Goal: Task Accomplishment & Management: Use online tool/utility

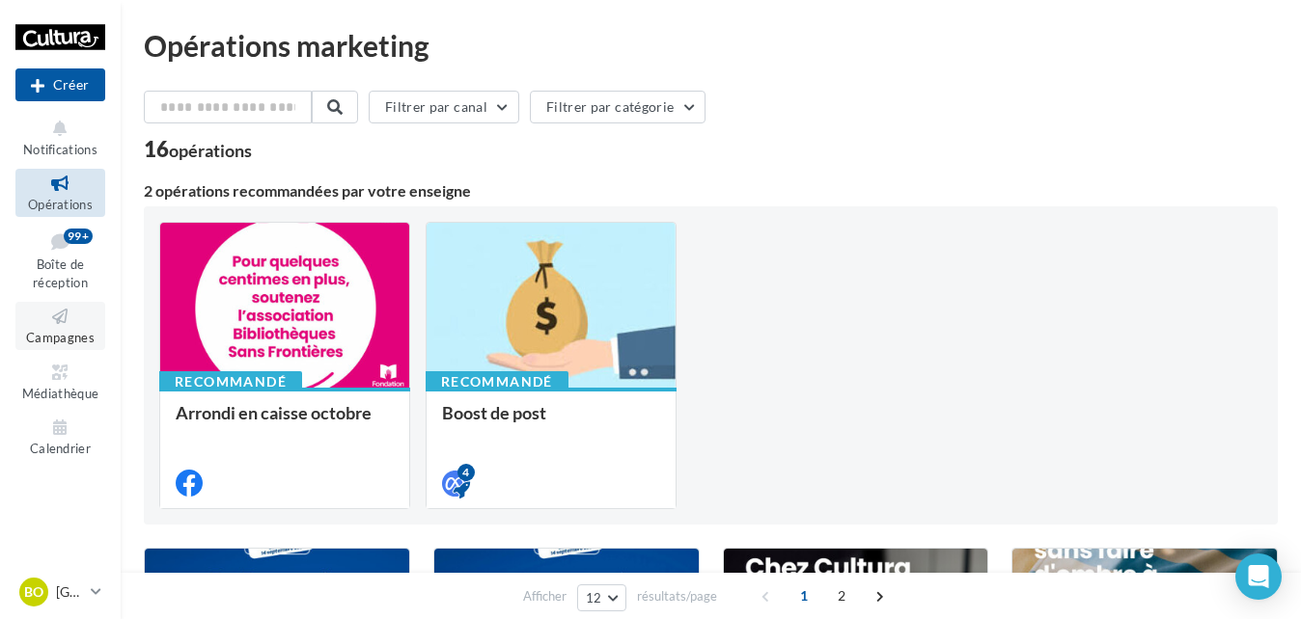
click at [57, 321] on icon at bounding box center [60, 317] width 78 height 22
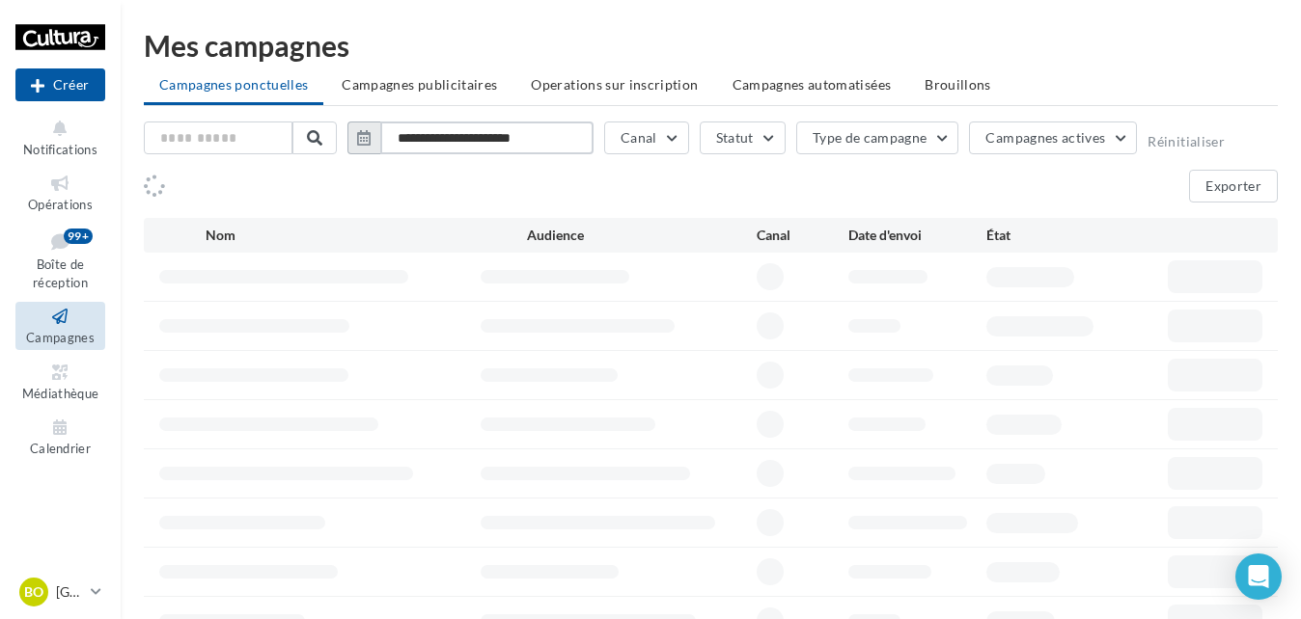
click at [509, 140] on input "**********" at bounding box center [486, 138] width 213 height 33
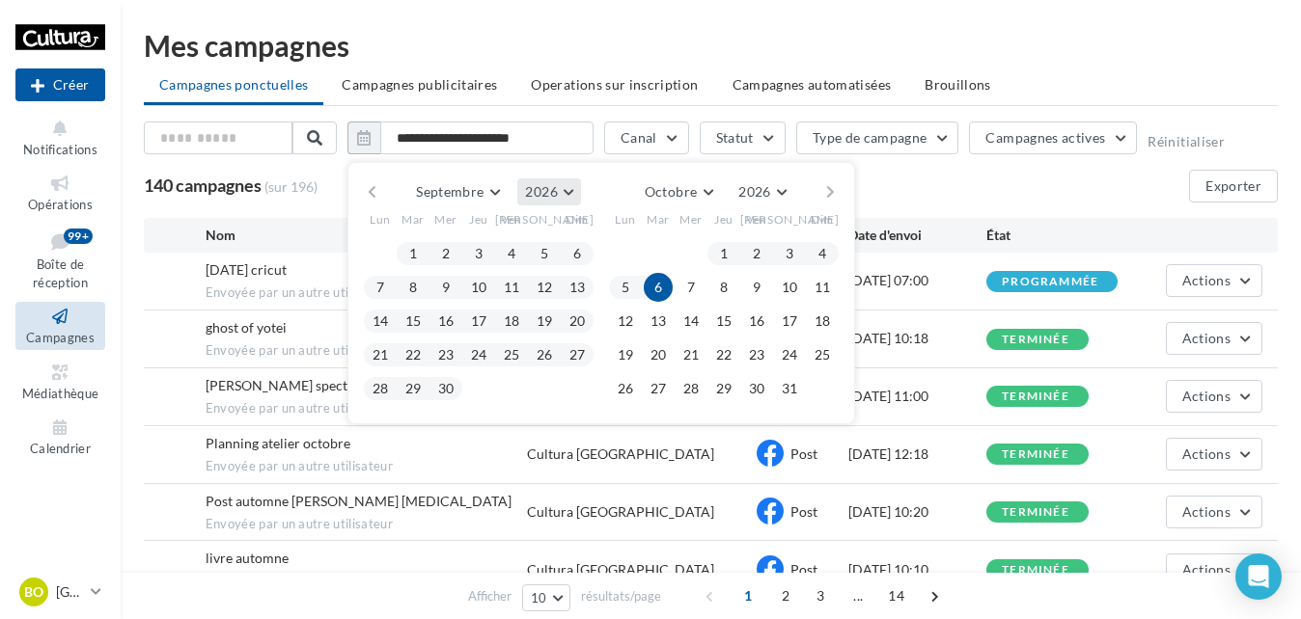
click at [549, 193] on span "2026" at bounding box center [541, 191] width 32 height 16
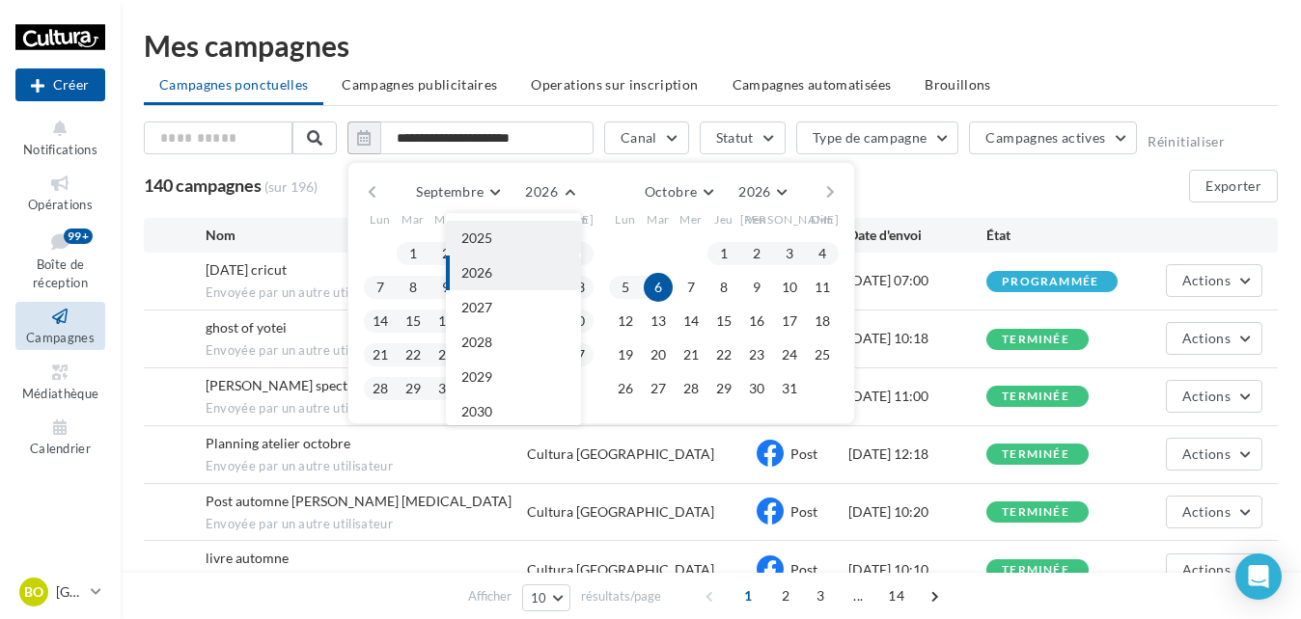
click at [515, 244] on button "2025" at bounding box center [513, 238] width 135 height 35
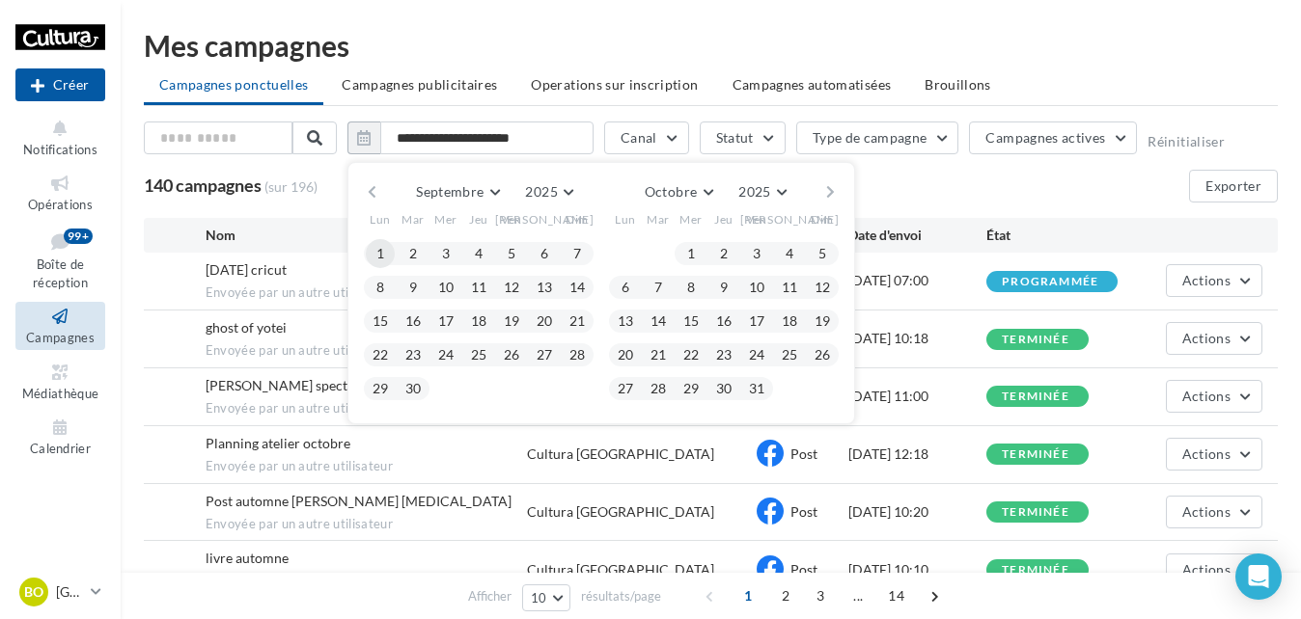
click at [377, 262] on button "1" at bounding box center [380, 253] width 29 height 29
click at [418, 393] on button "30" at bounding box center [413, 388] width 29 height 29
type input "**********"
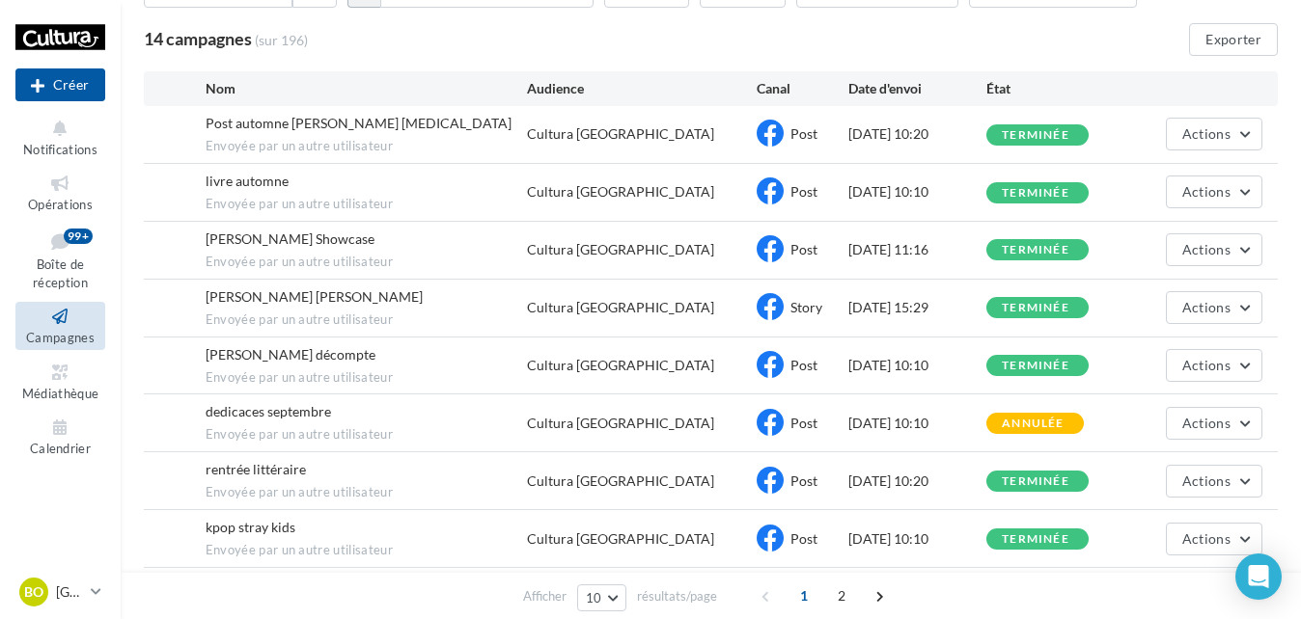
scroll to position [0, 0]
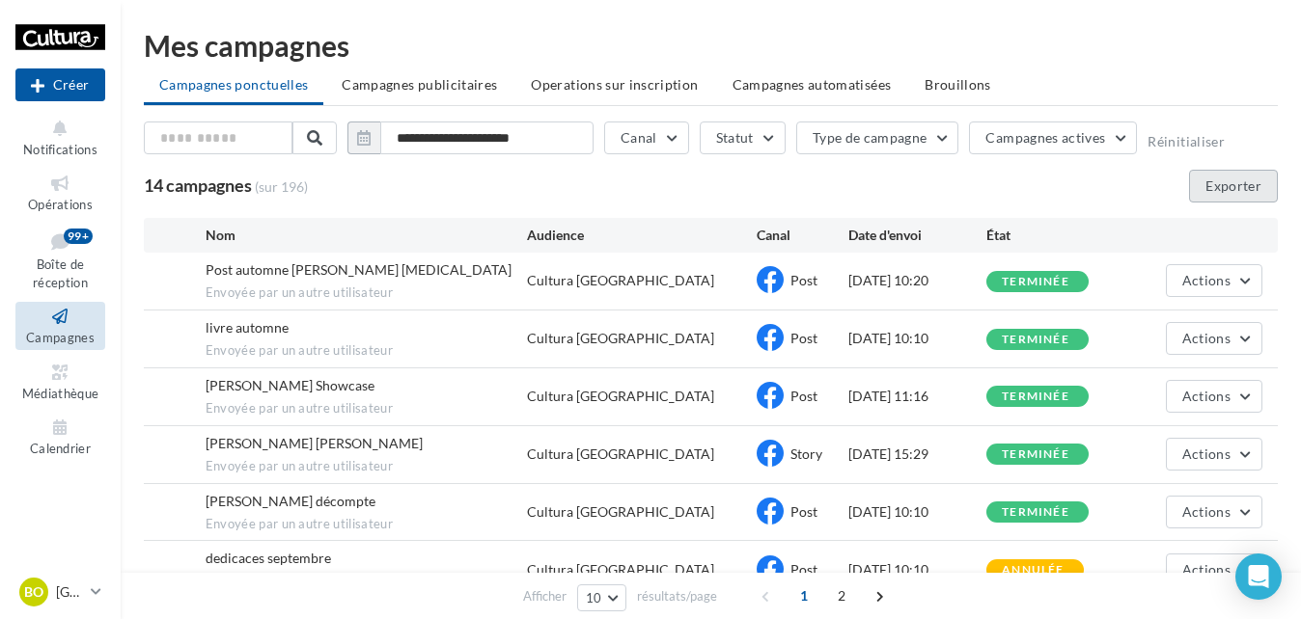
click at [1232, 190] on button "Exporter" at bounding box center [1233, 186] width 89 height 33
click at [78, 590] on p "[GEOGRAPHIC_DATA]" at bounding box center [69, 592] width 27 height 19
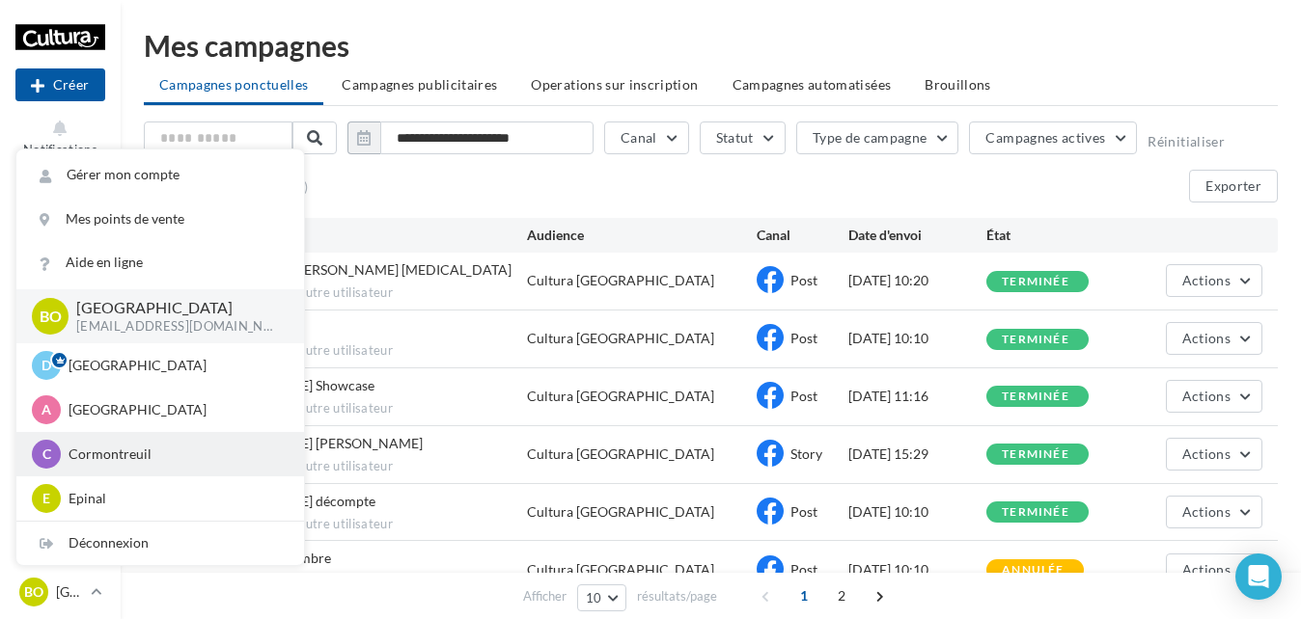
click at [125, 449] on p "Cormontreuil" at bounding box center [175, 454] width 212 height 19
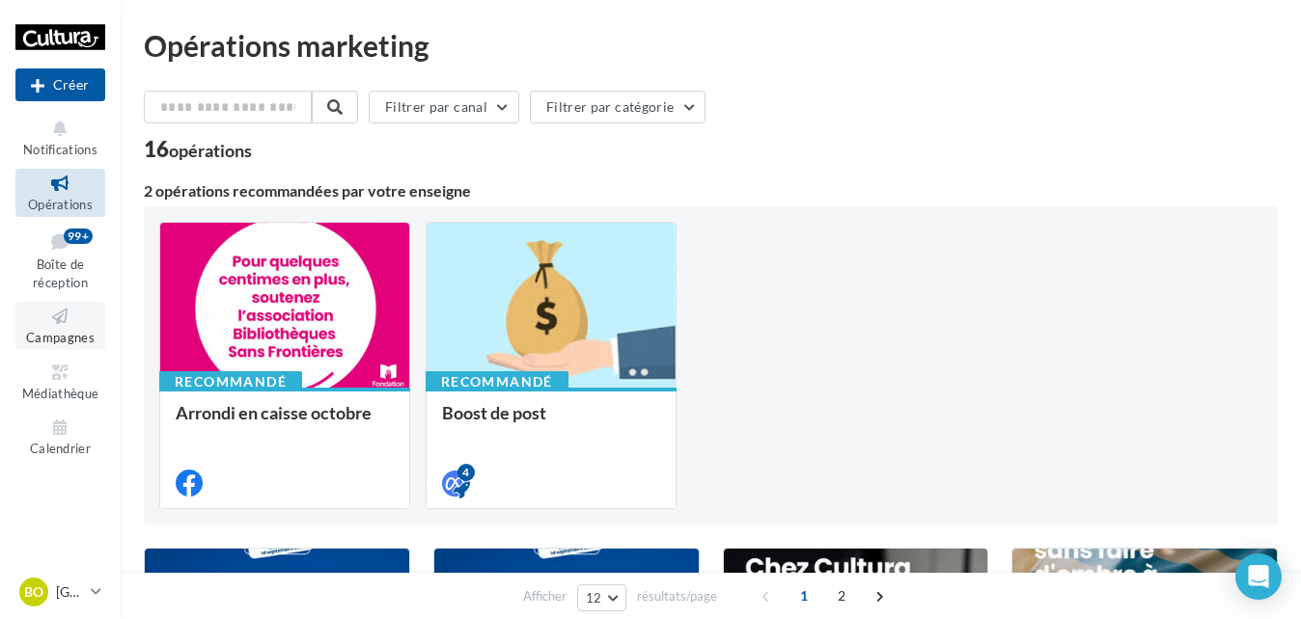
click at [64, 340] on span "Campagnes" at bounding box center [60, 337] width 69 height 15
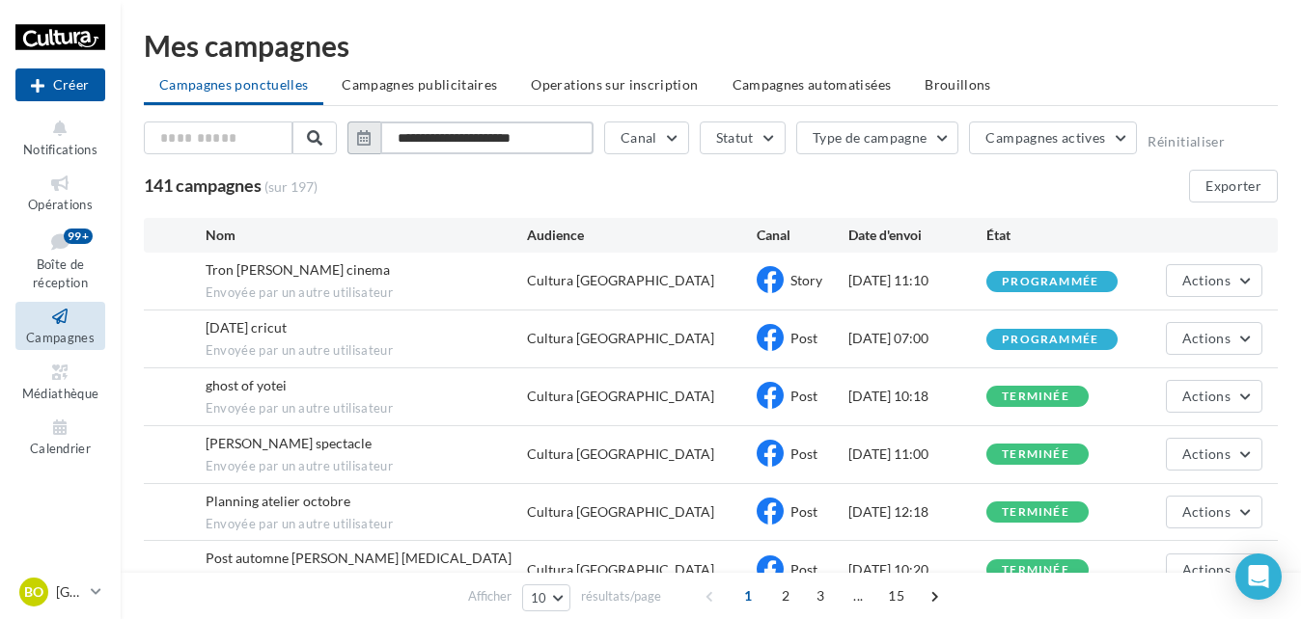
click at [533, 140] on input "**********" at bounding box center [486, 138] width 213 height 33
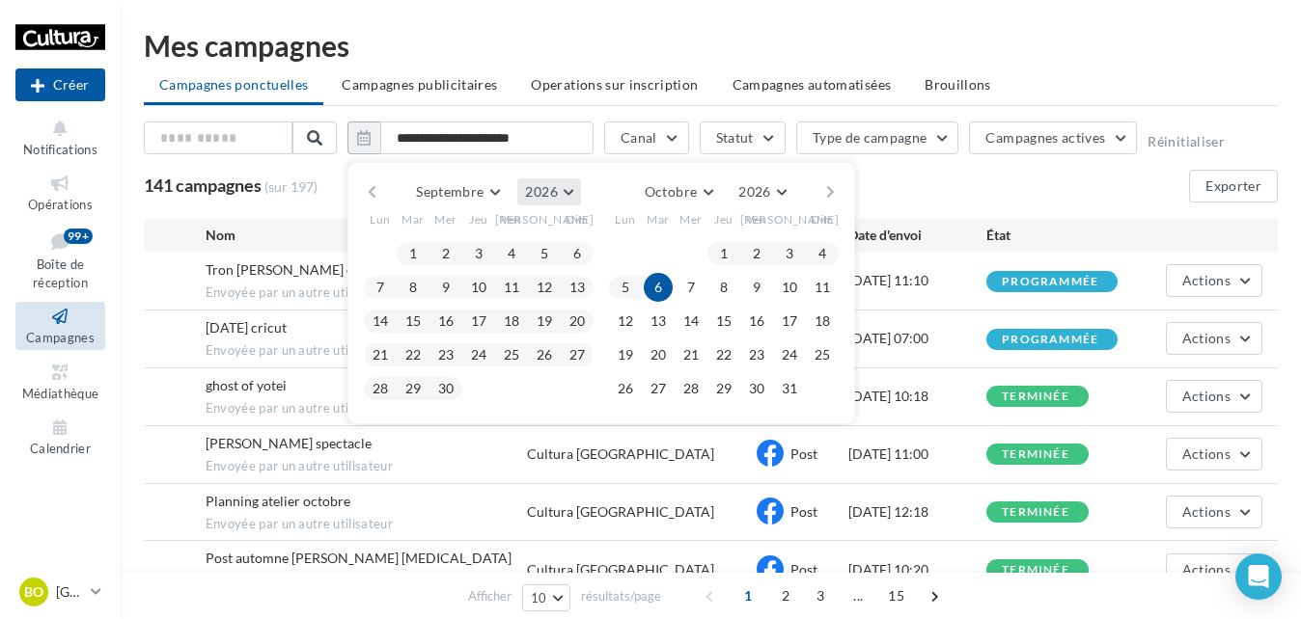
click at [563, 185] on button "2026" at bounding box center [548, 192] width 63 height 27
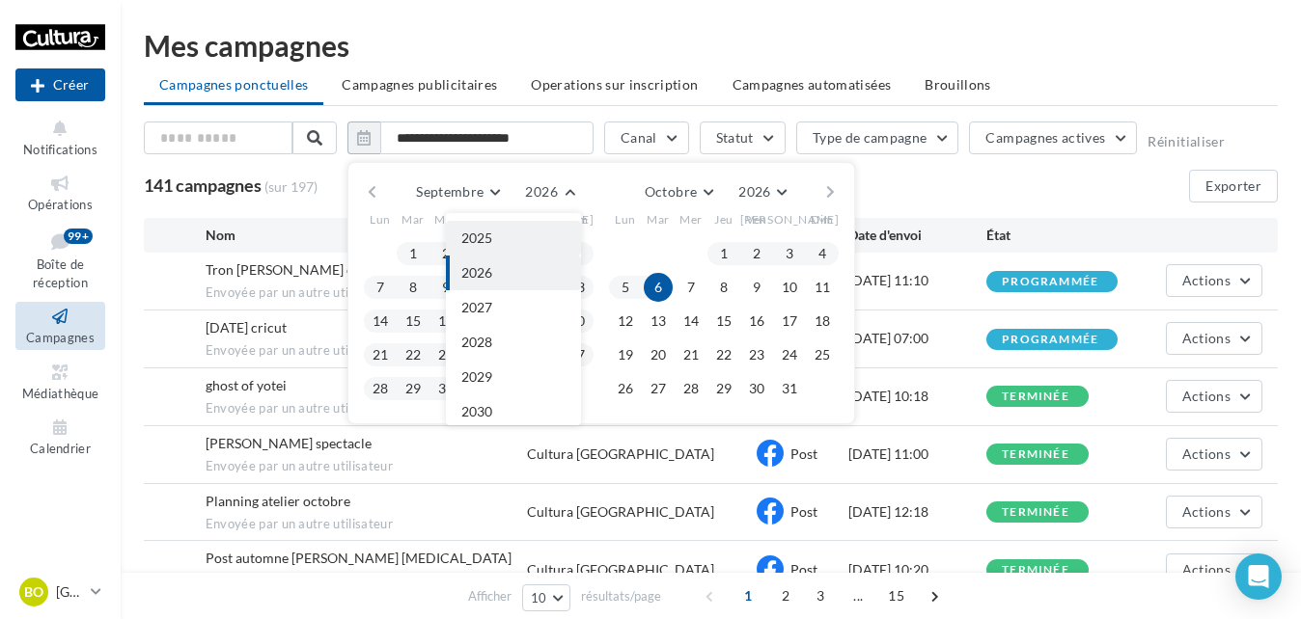
click at [516, 228] on button "2025" at bounding box center [513, 238] width 135 height 35
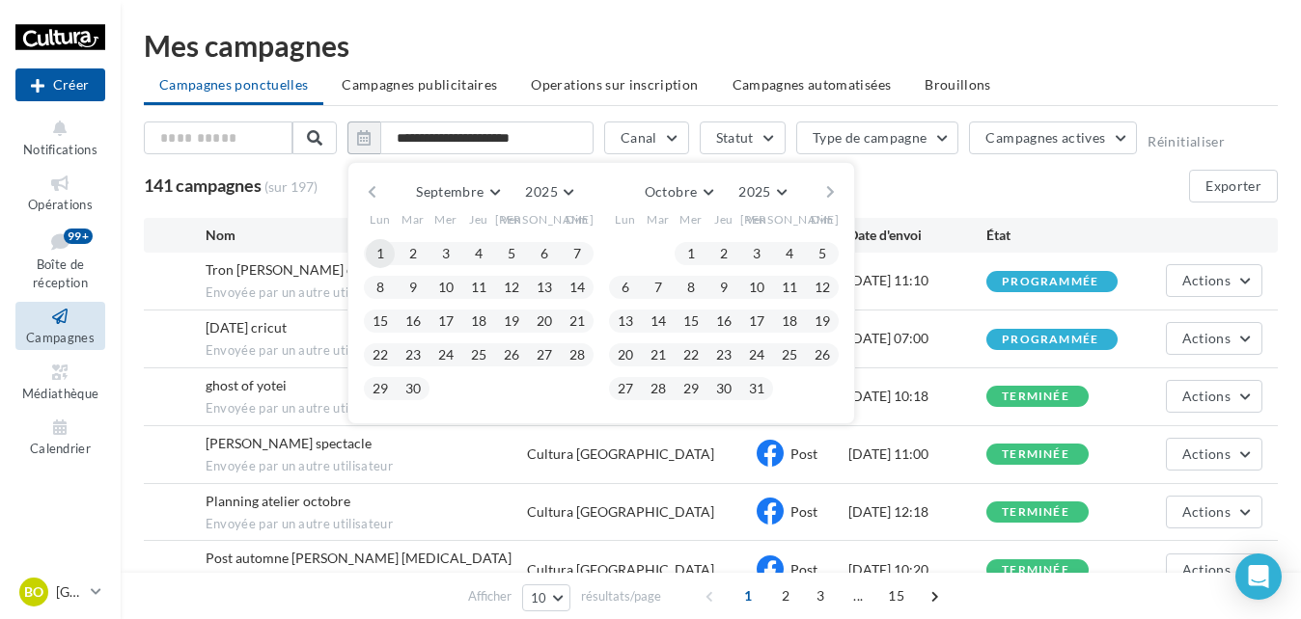
click at [387, 250] on button "1" at bounding box center [380, 253] width 29 height 29
click at [412, 388] on button "30" at bounding box center [413, 388] width 29 height 29
type input "**********"
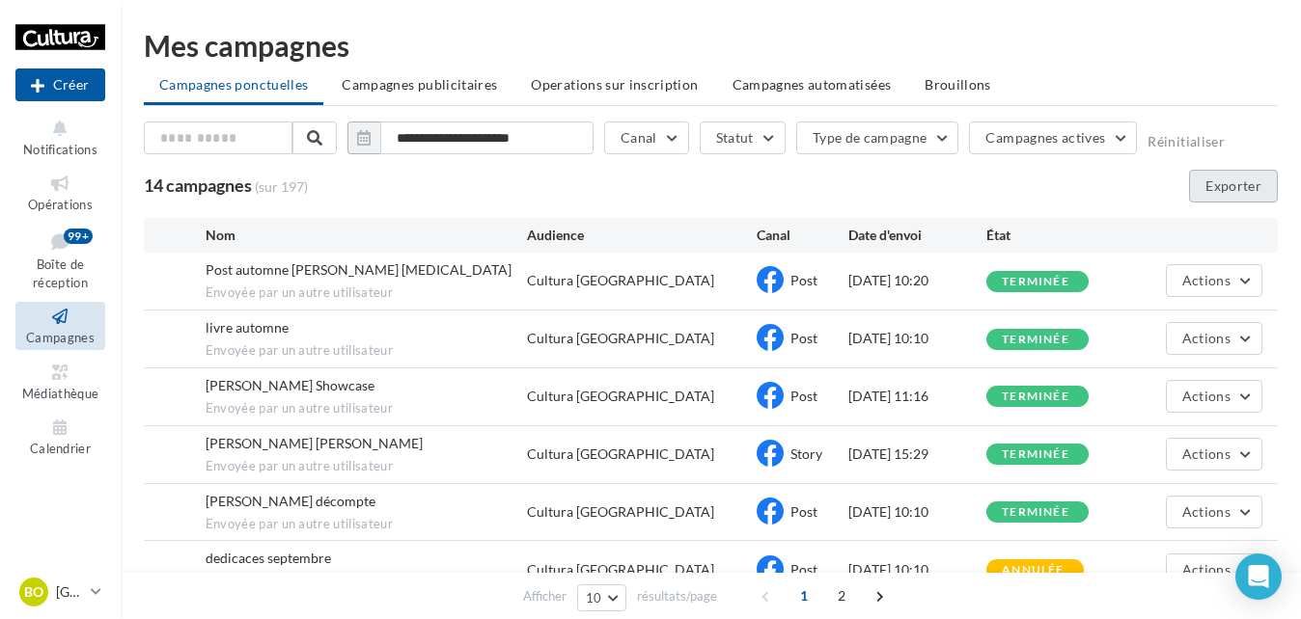
click at [1221, 181] on button "Exporter" at bounding box center [1233, 186] width 89 height 33
click at [65, 592] on p "[GEOGRAPHIC_DATA]" at bounding box center [69, 592] width 27 height 19
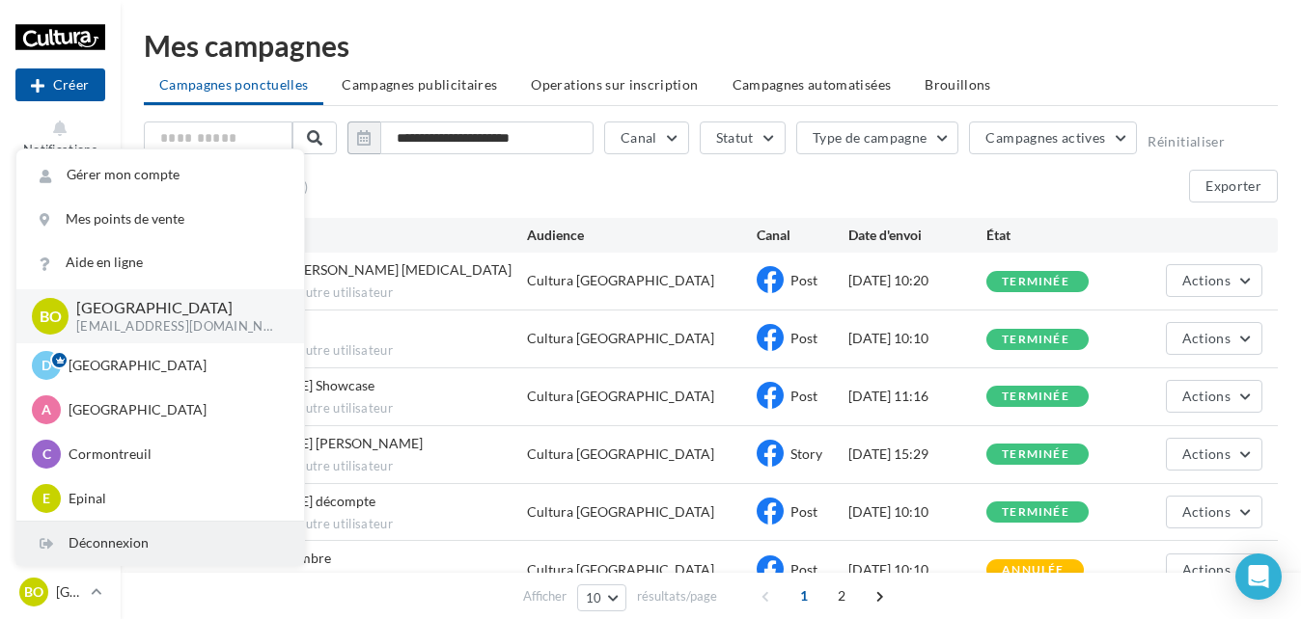
click at [111, 553] on div "Déconnexion" at bounding box center [160, 543] width 288 height 43
